Goal: Task Accomplishment & Management: Complete application form

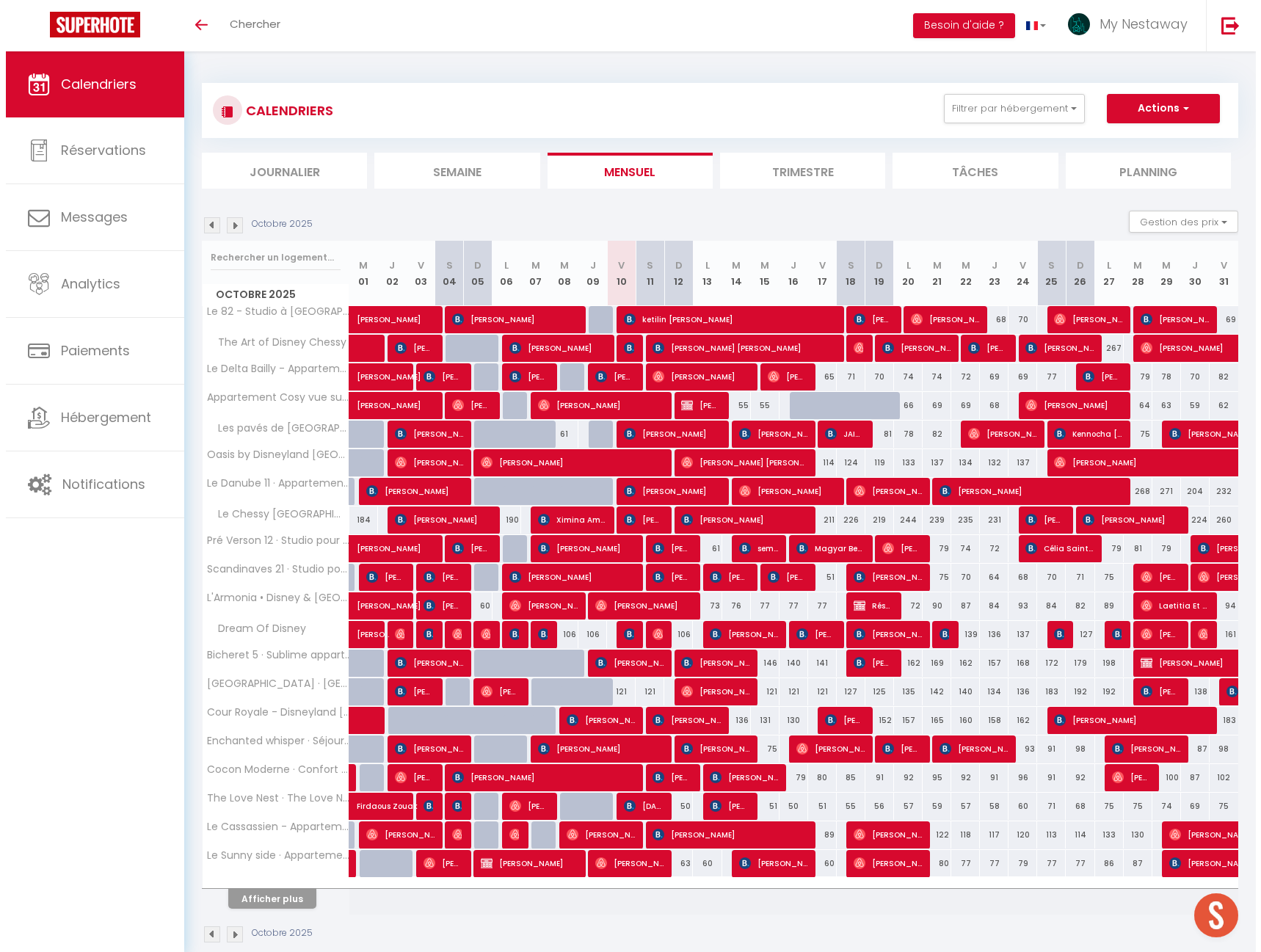
scroll to position [51, 0]
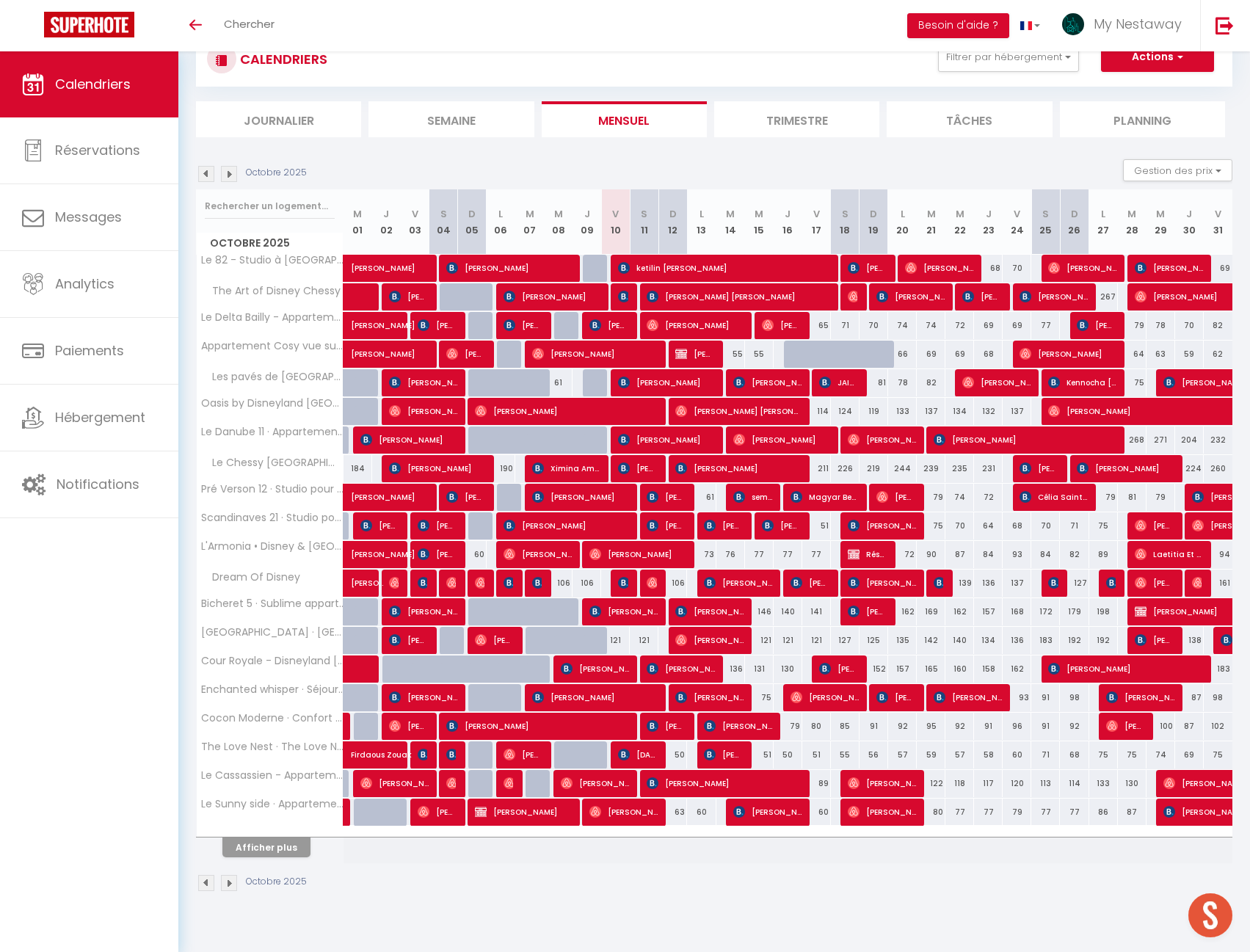
click at [287, 26] on div "Toggle menubar Chercher BUTTON Besoin d'aide ? My Nestaway Paramètres Équipe" at bounding box center [673, 25] width 1133 height 51
click at [264, 24] on span "Chercher" at bounding box center [249, 24] width 50 height 16
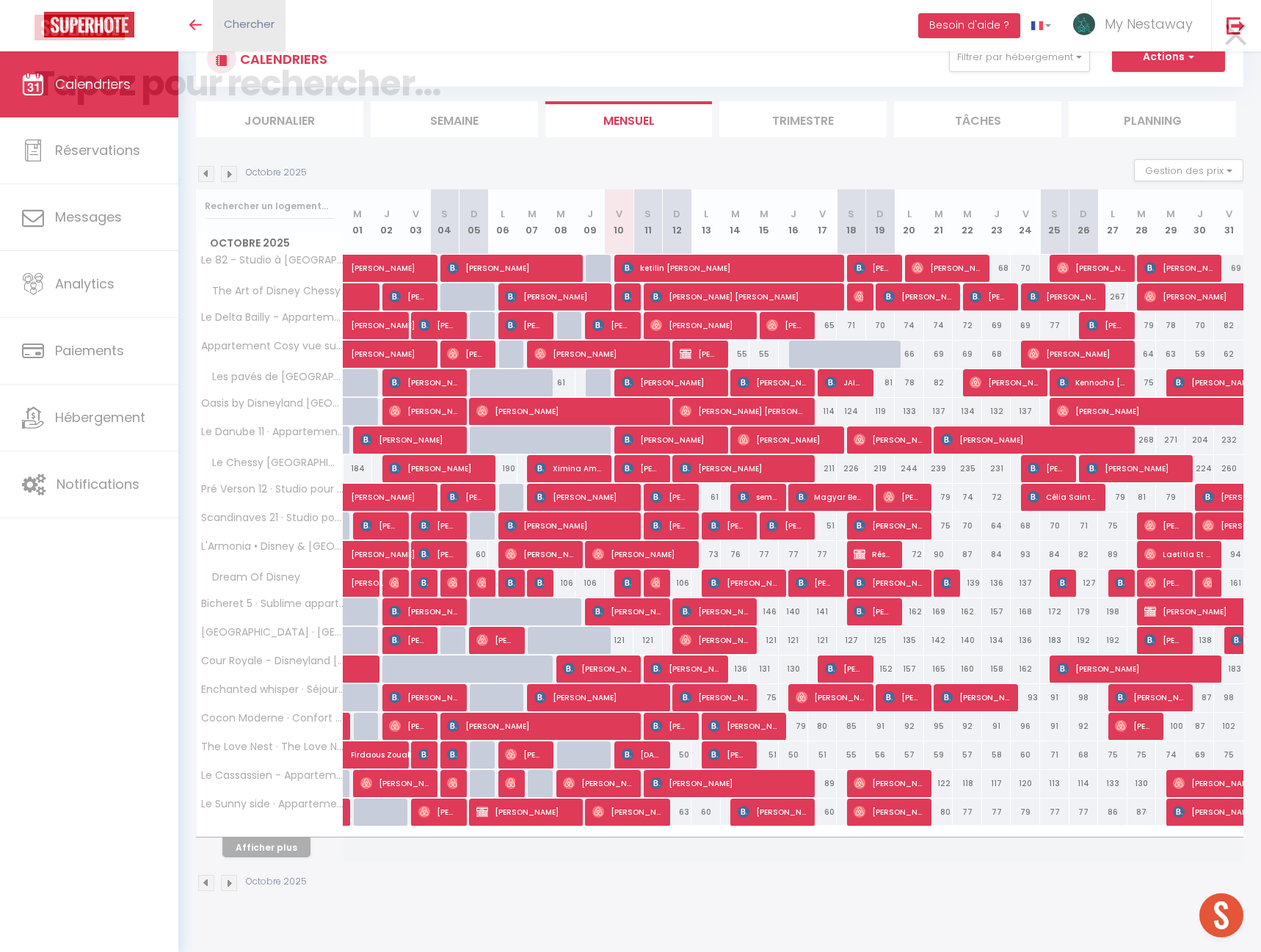
paste input "Lyubomir"
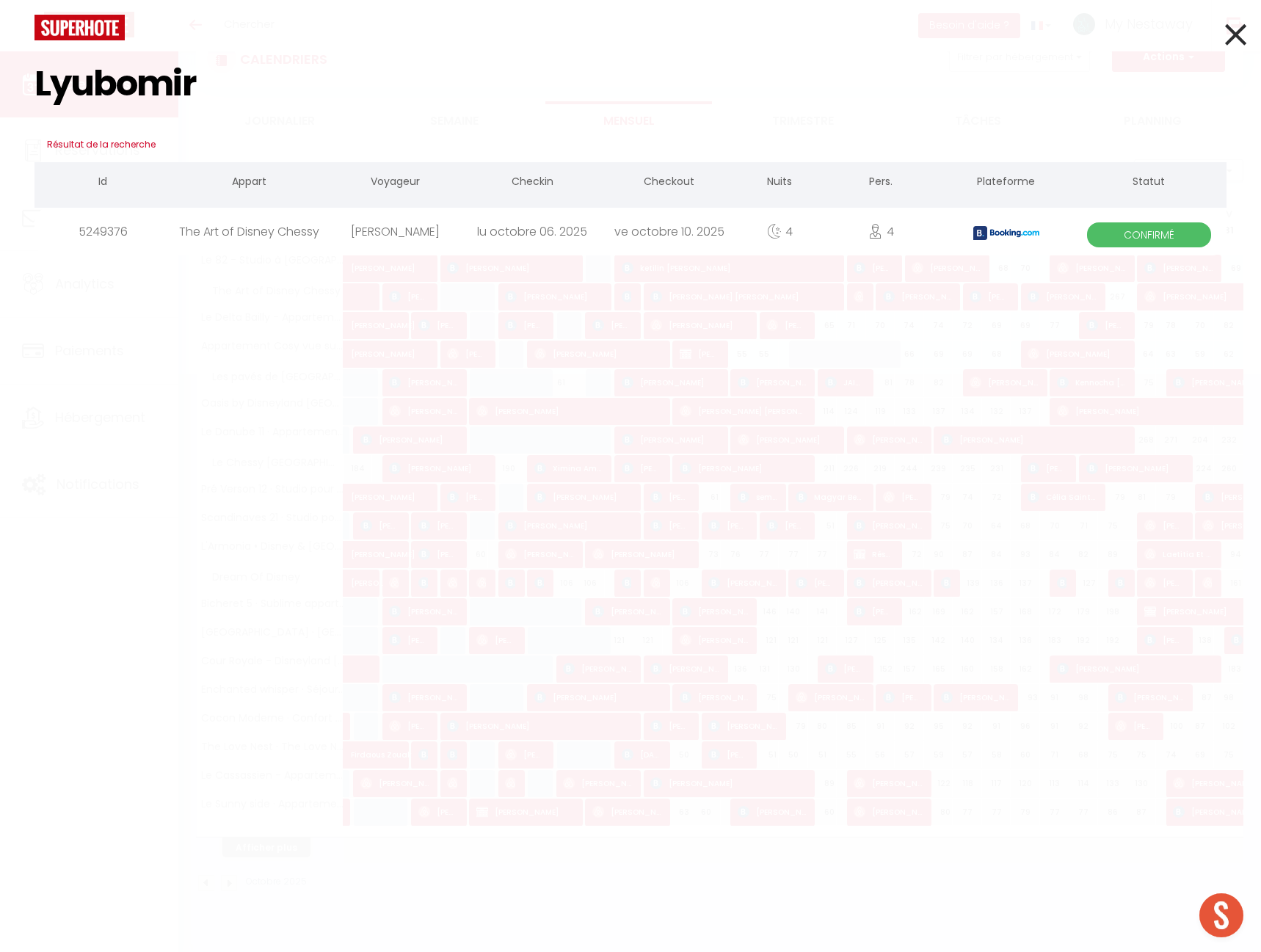
type input "Lyubomir"
click at [307, 236] on div "The Art of Disney Chessy" at bounding box center [249, 232] width 155 height 48
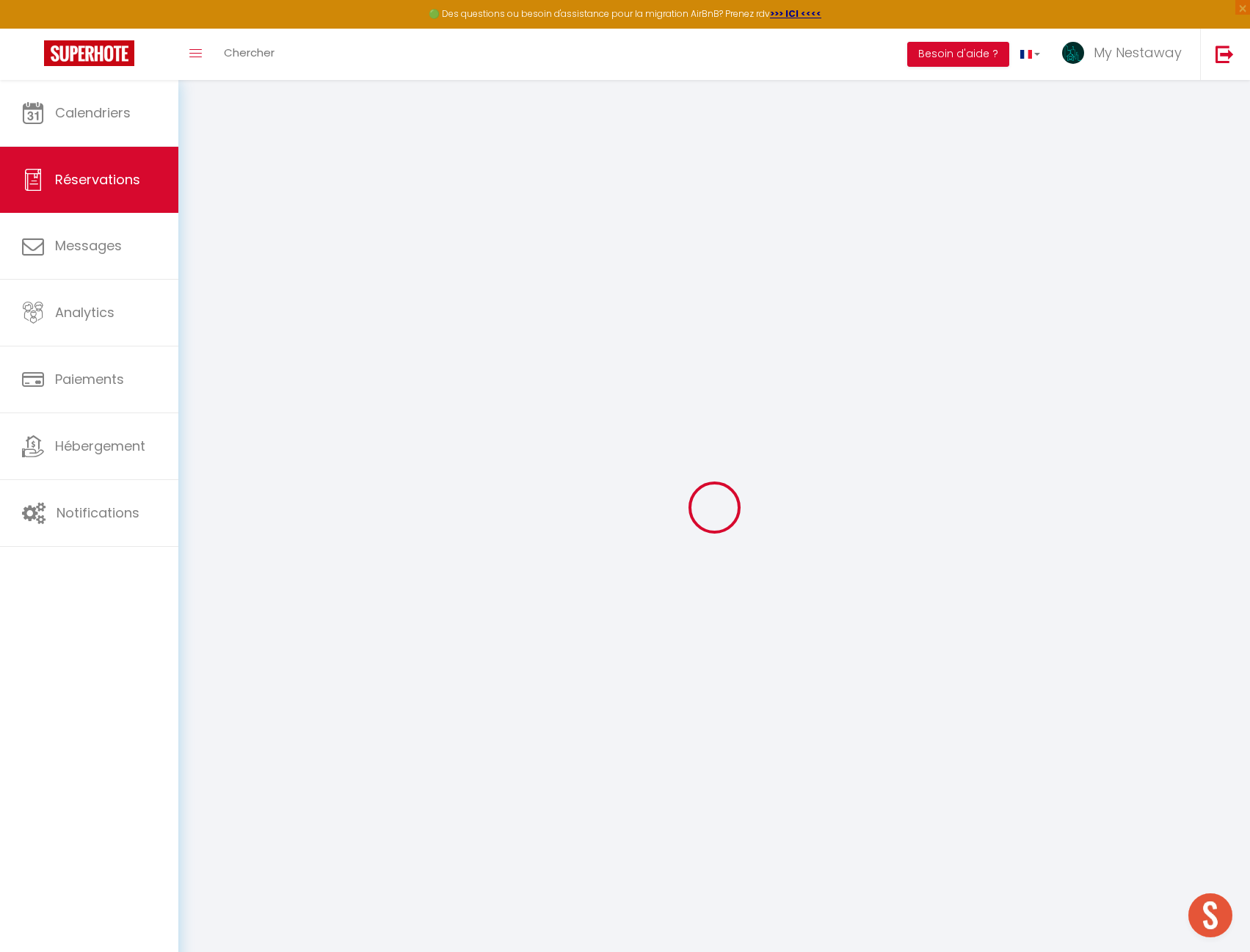
type input "Lyubomir"
type input "Filchev"
type input "[EMAIL_ADDRESS][DOMAIN_NAME]"
type input "[PHONE_NUMBER]"
type input "."
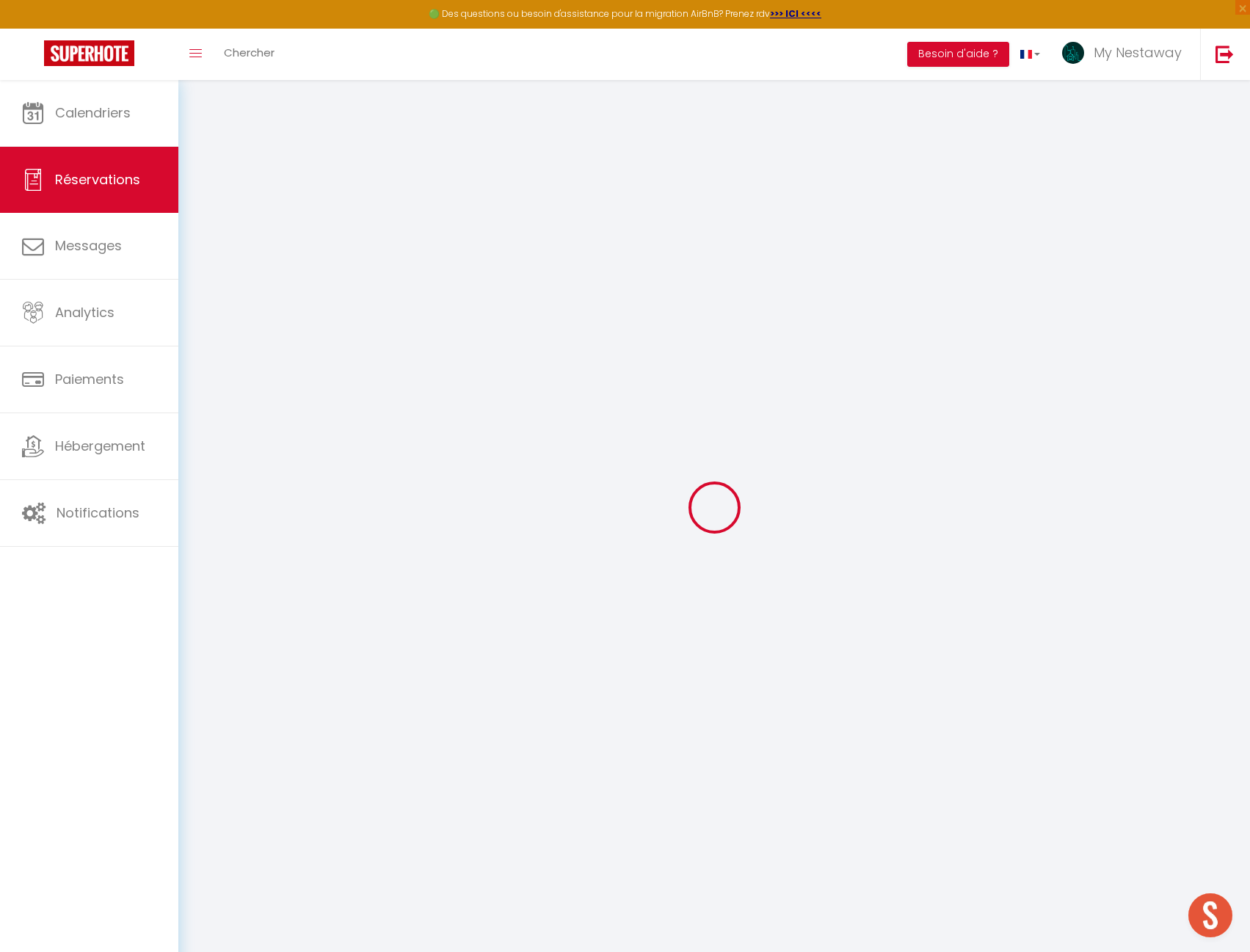
select select "BG"
type input "229.31"
type input "19.47"
select select "29613"
select select "1"
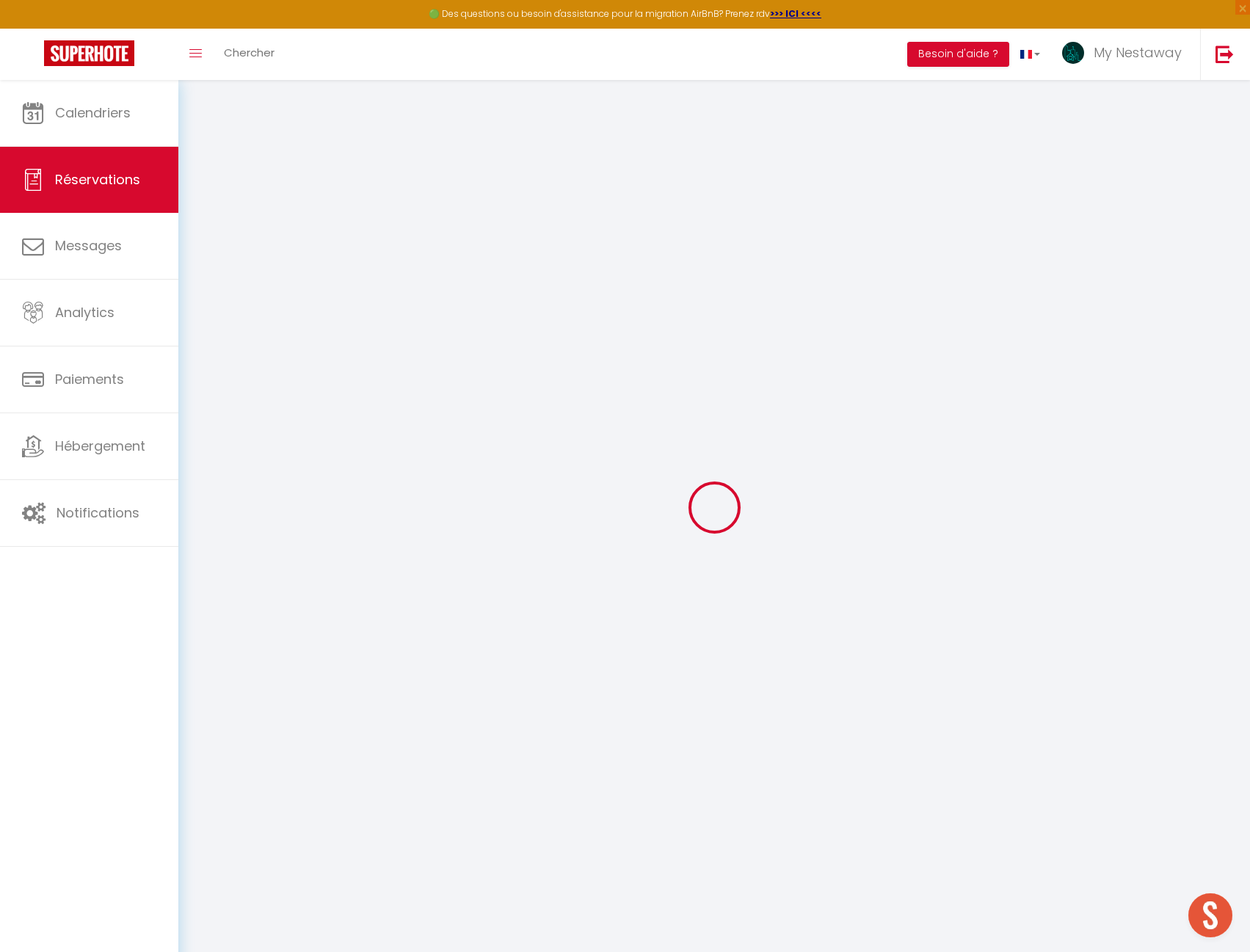
select select
type input "4"
type input "3"
select select "12"
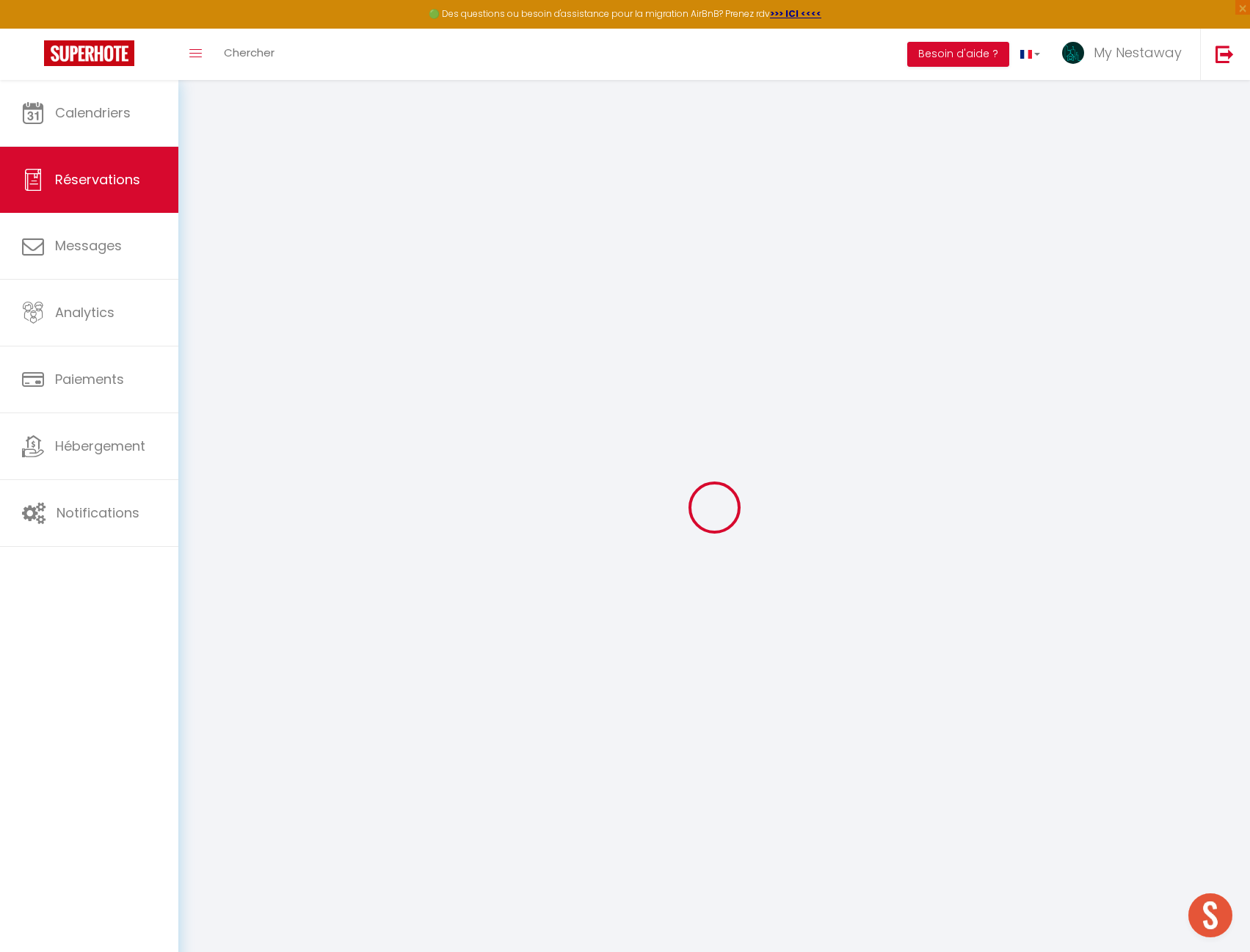
select select
type input "1233.9"
checkbox input "false"
type input "0"
select select "2"
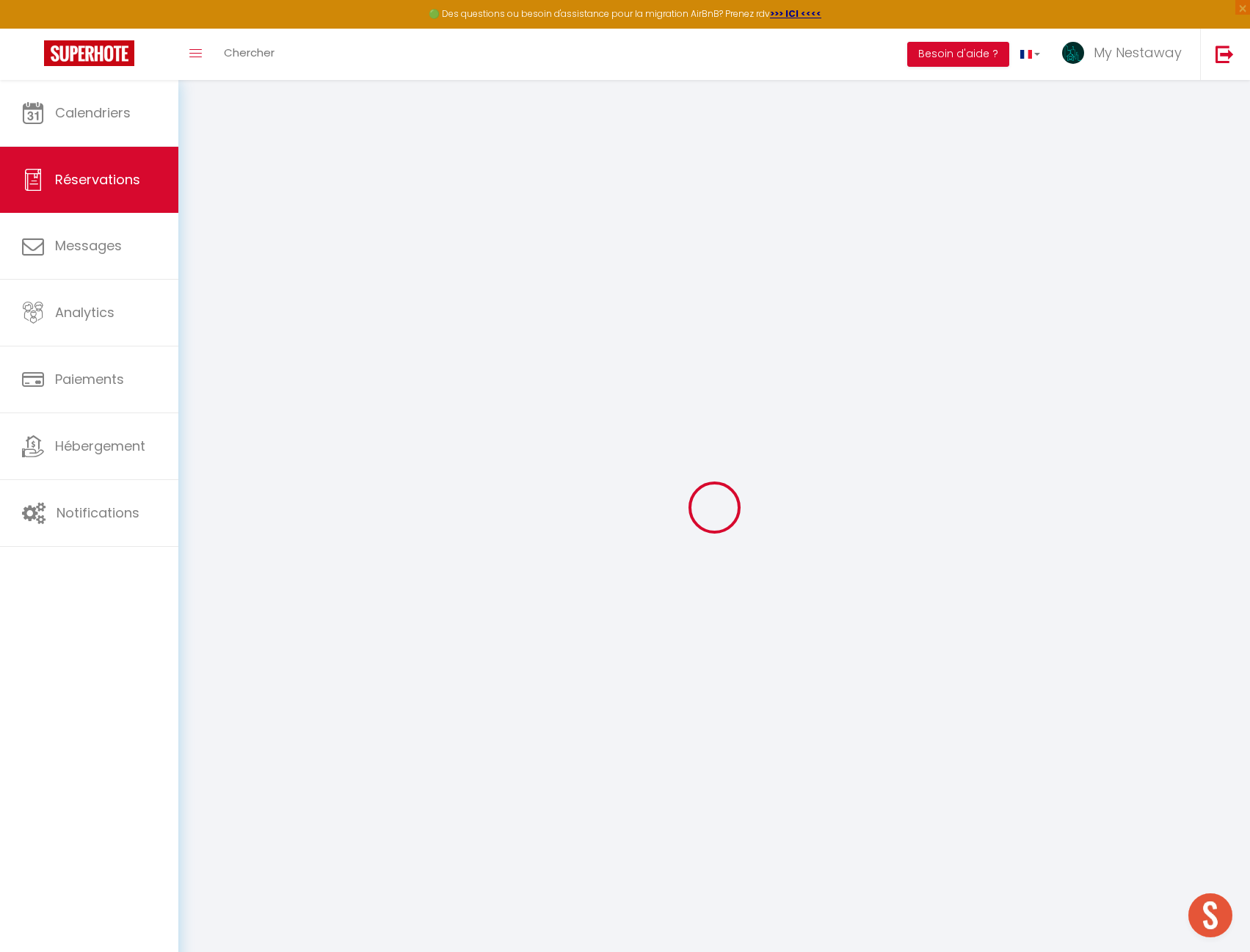
type input "115"
type input "0"
select select
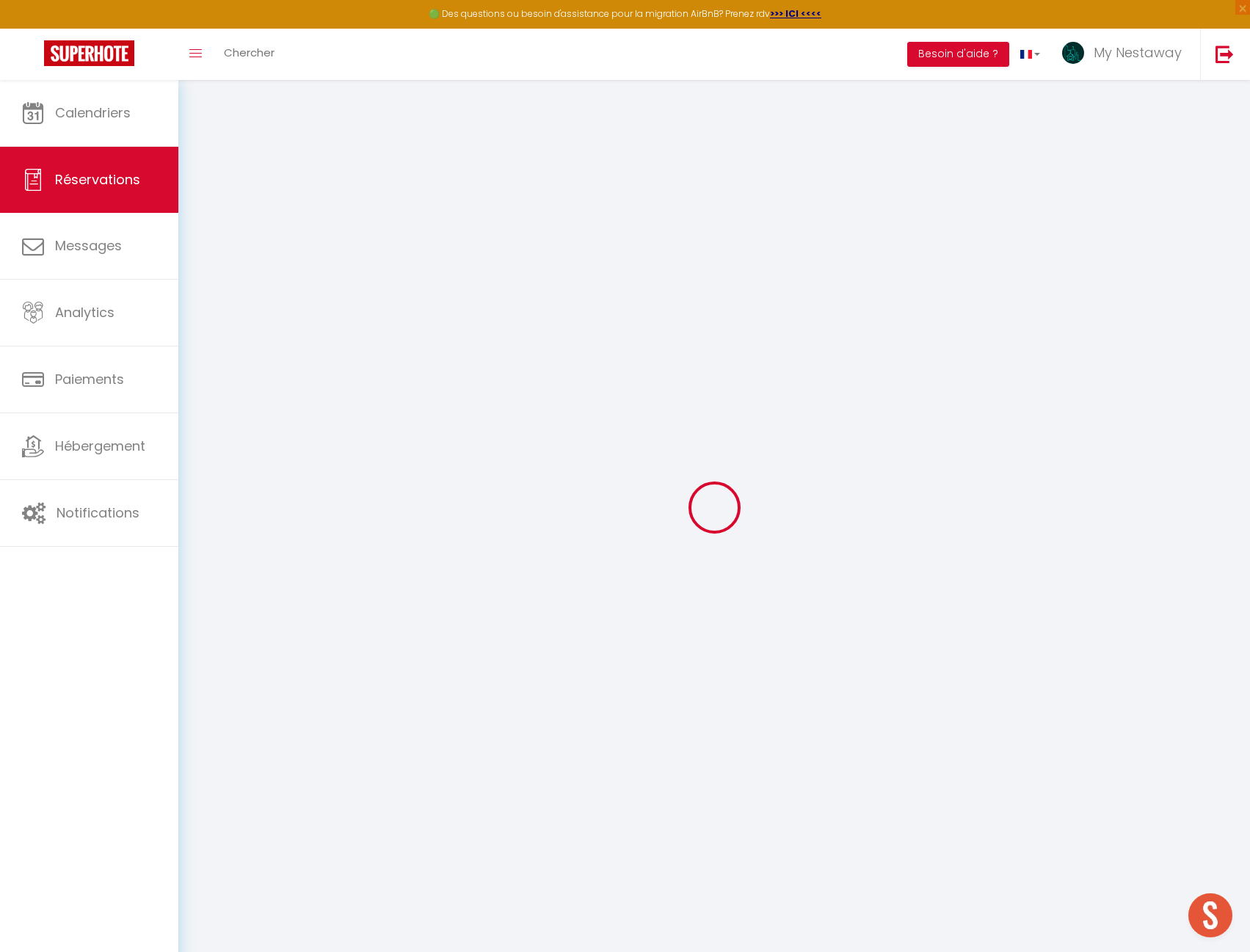
select select "14"
checkbox input "false"
select select
checkbox input "false"
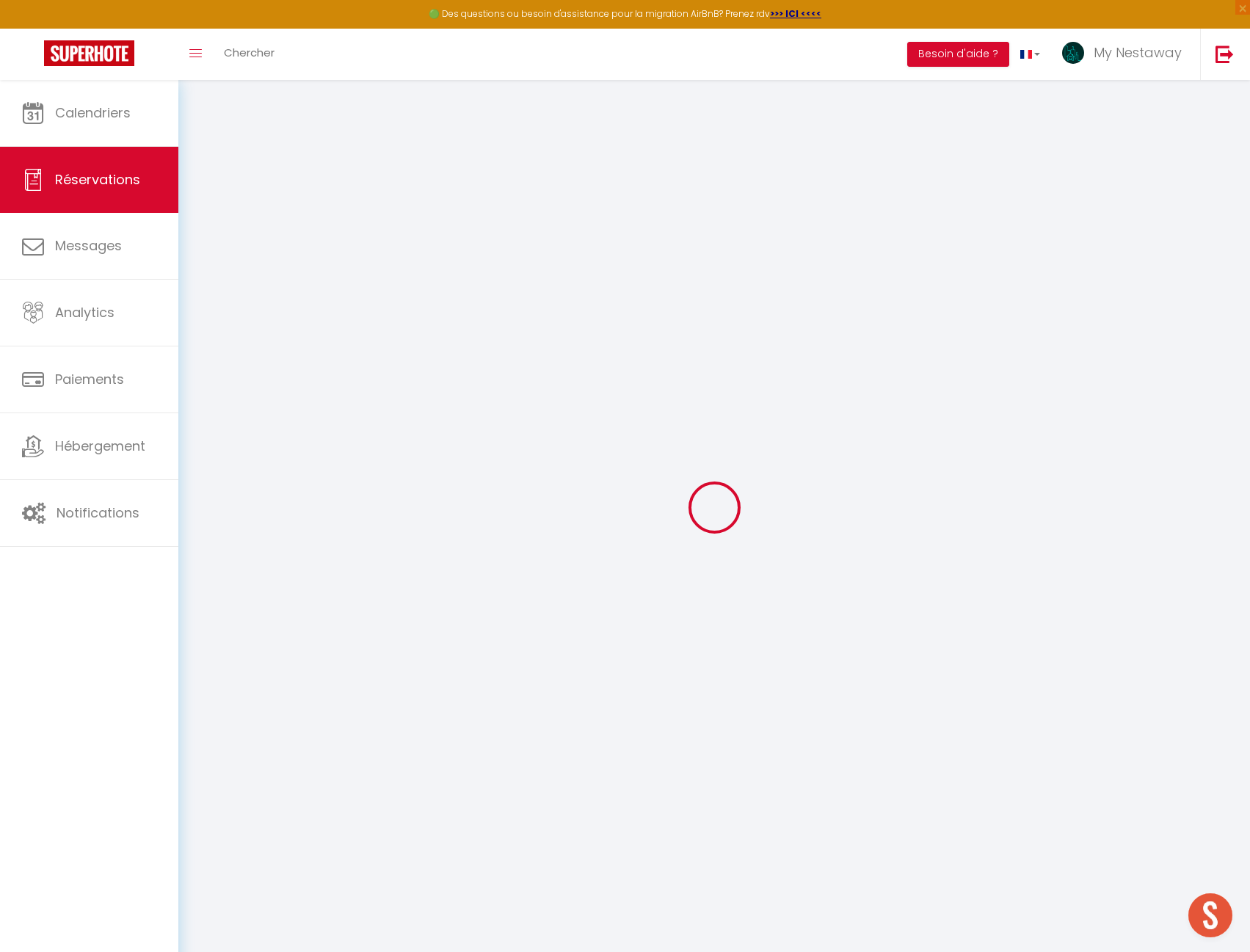
select select
checkbox input "false"
type textarea "** THIS RESERVATION HAS BEEN PRE-PAID ** Reservation has a cancellation grace p…"
select select
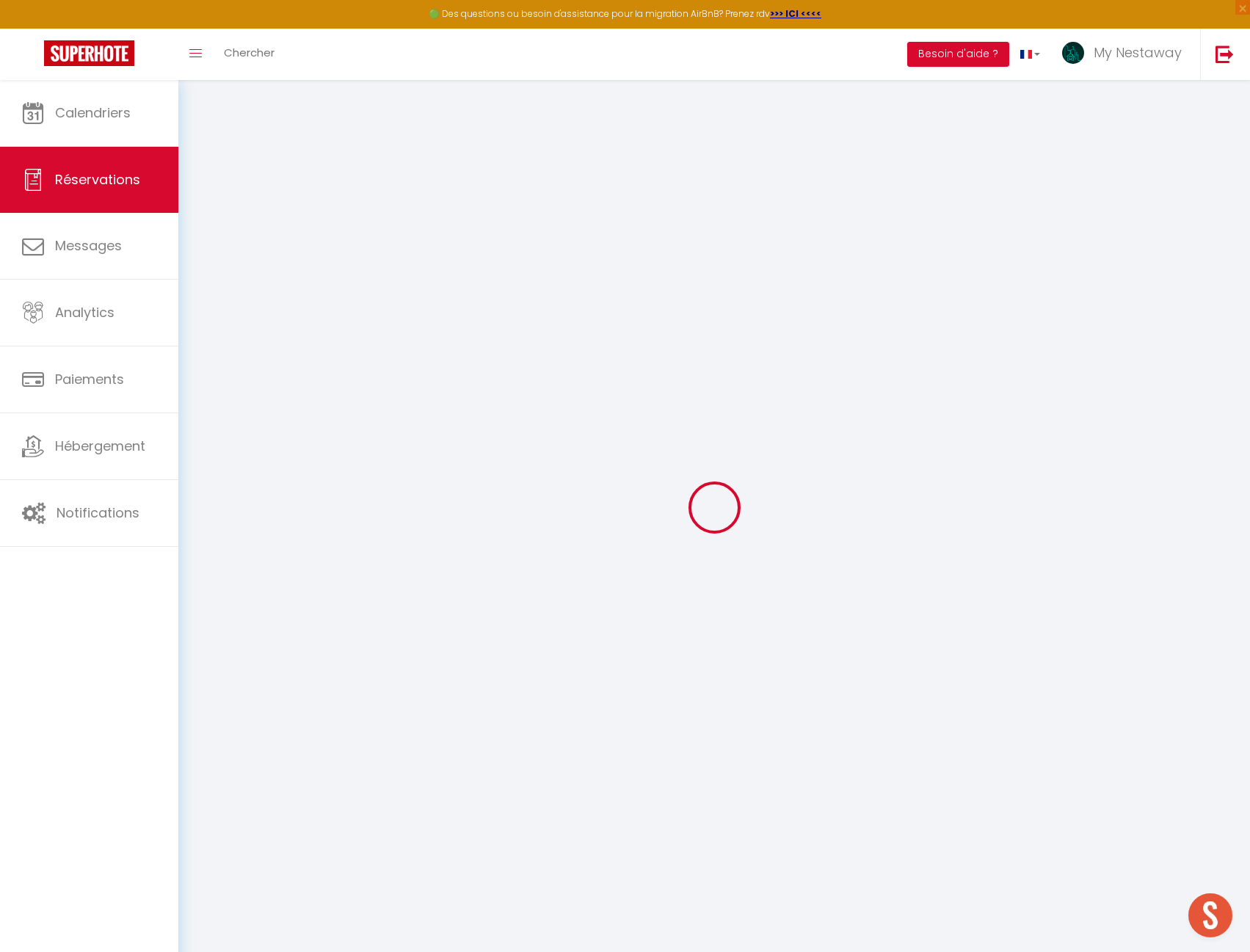
select select
checkbox input "false"
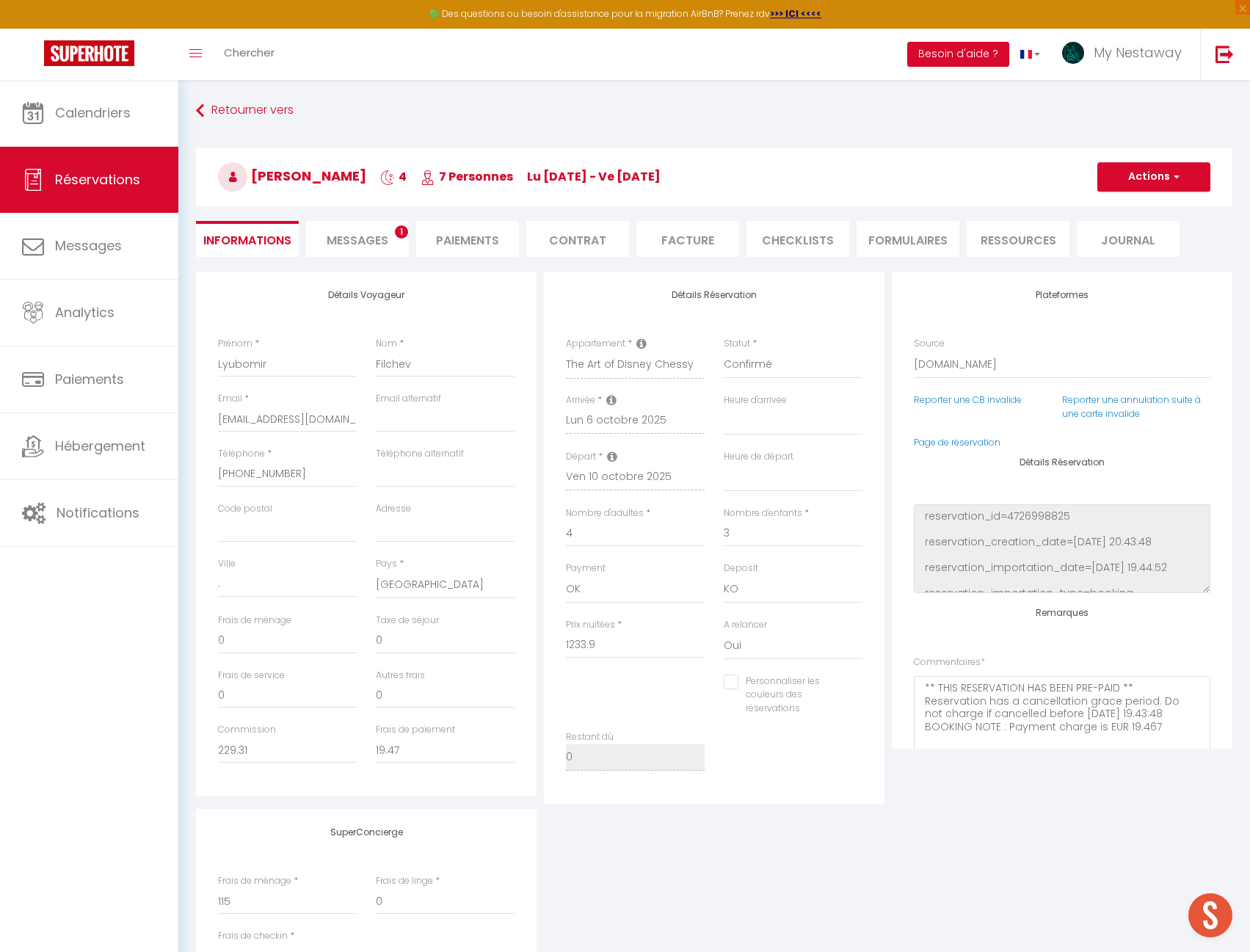
type input "115"
type input "41.6"
select select
checkbox input "false"
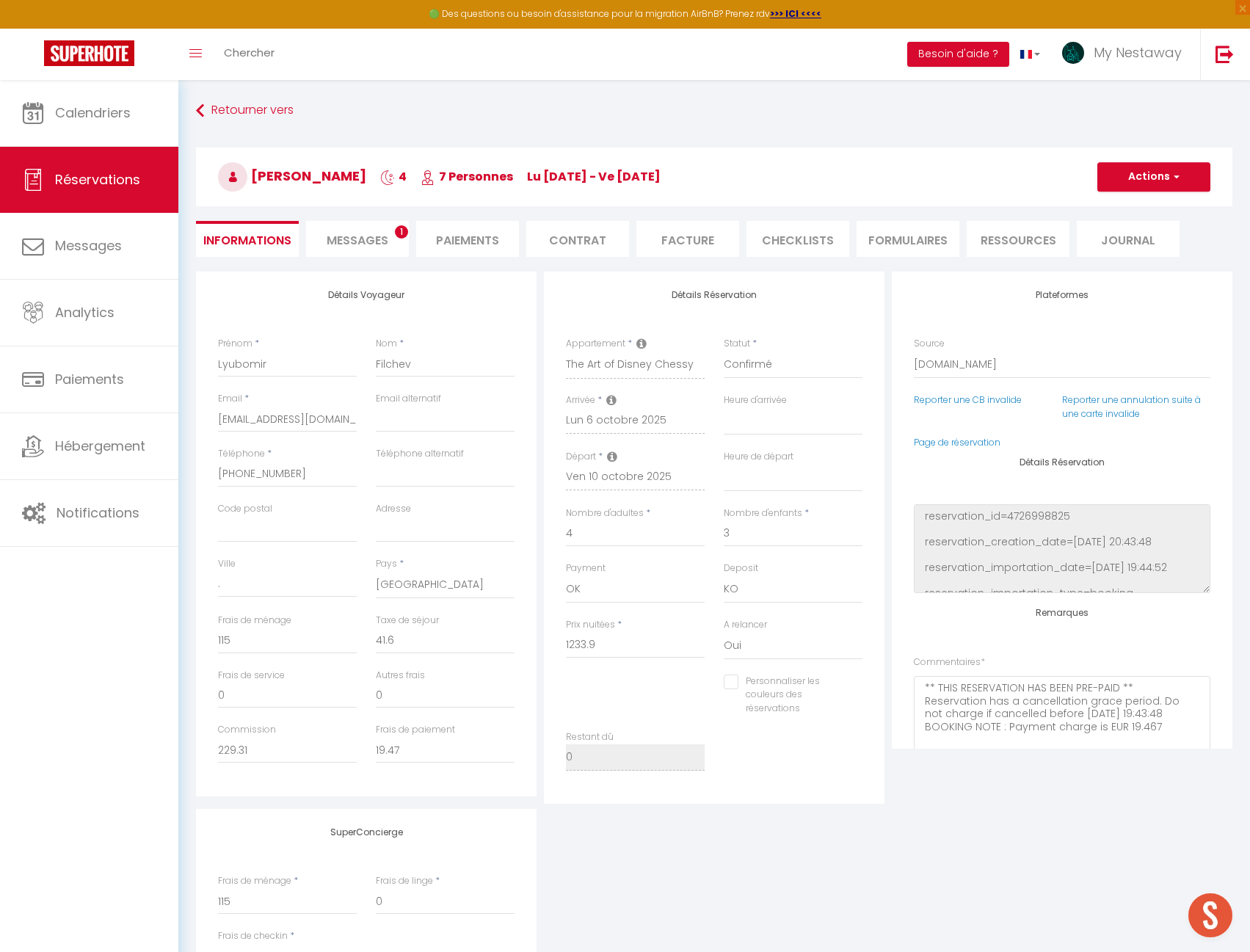
select select
click at [374, 246] on span "Messages" at bounding box center [358, 239] width 61 height 17
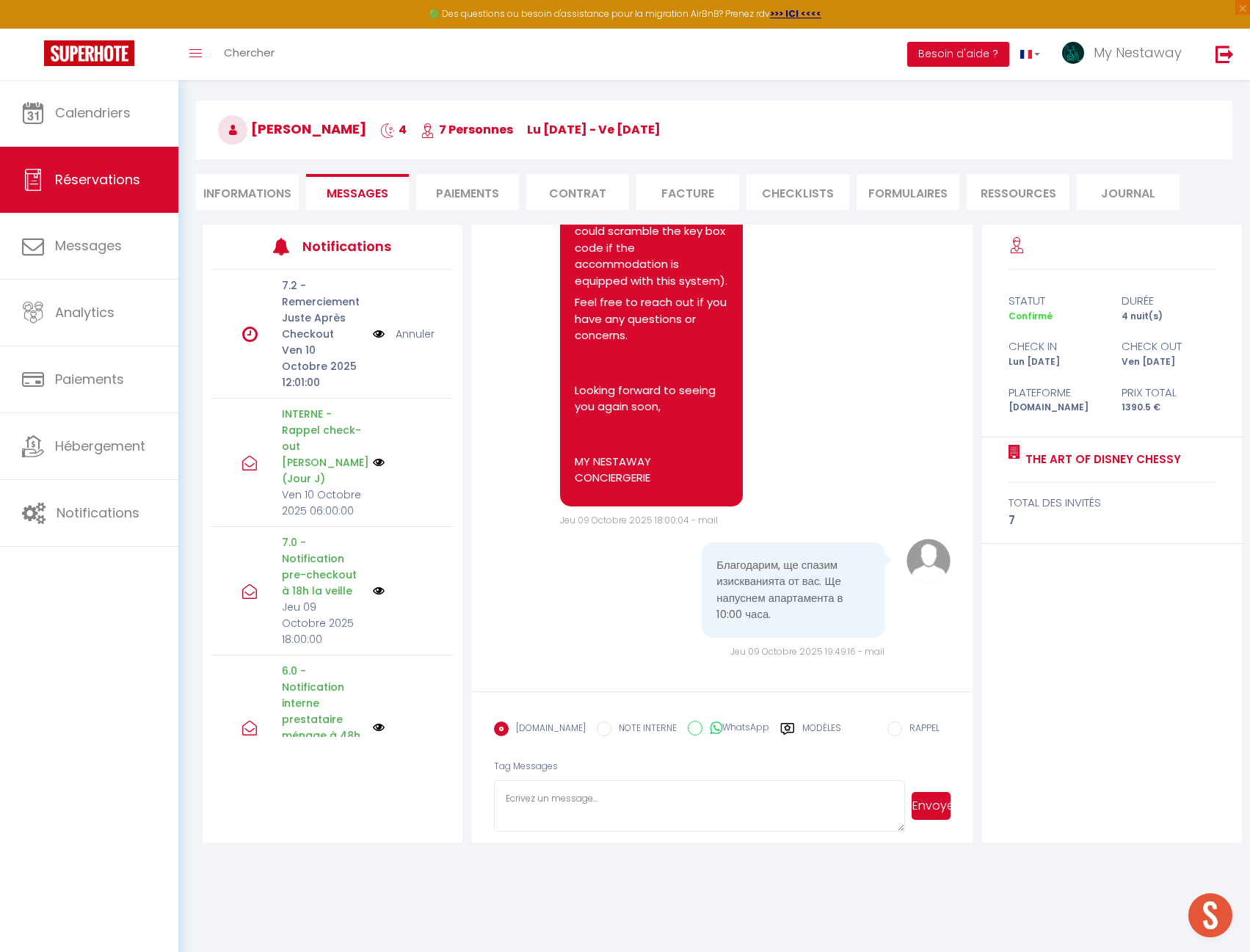
scroll to position [73, 0]
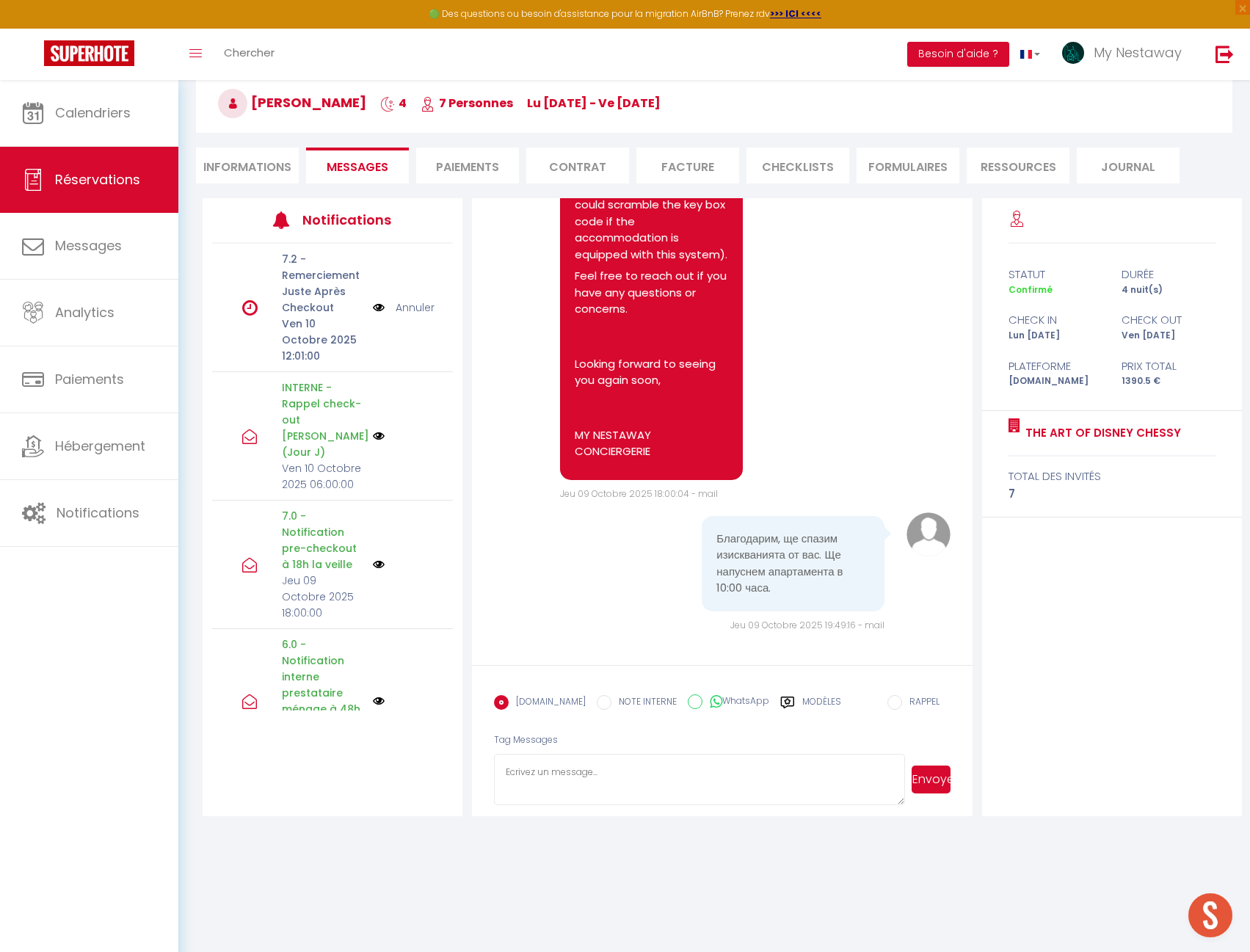
drag, startPoint x: 776, startPoint y: 592, endPoint x: 707, endPoint y: 532, distance: 91.4
click at [707, 532] on div "Благодарим, ще спазим изискванията от вас. Ще напуснем апартамента в 10:00 часа." at bounding box center [793, 563] width 183 height 95
copy pre "Благодарим, ще спазим изискванията от вас. Ще напуснем апартамента в 10:00 часа."
click at [109, 55] on img at bounding box center [89, 53] width 91 height 26
